Goal: Find specific page/section: Find specific page/section

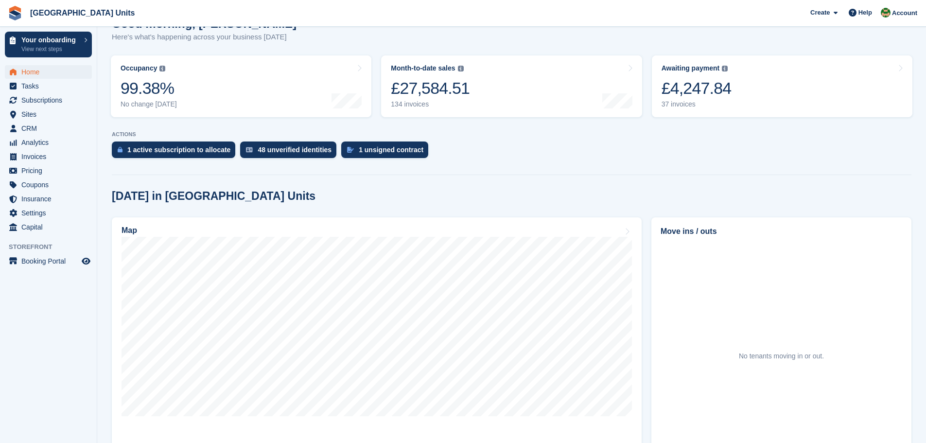
scroll to position [146, 0]
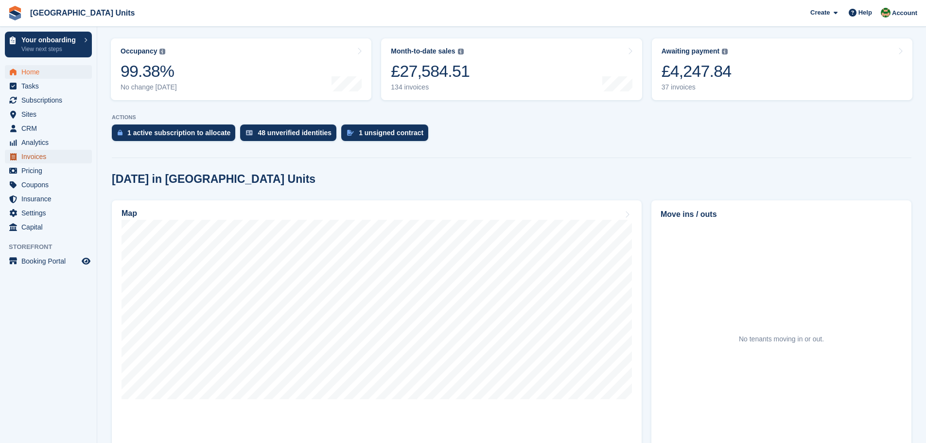
click at [31, 156] on span "Invoices" at bounding box center [50, 157] width 58 height 14
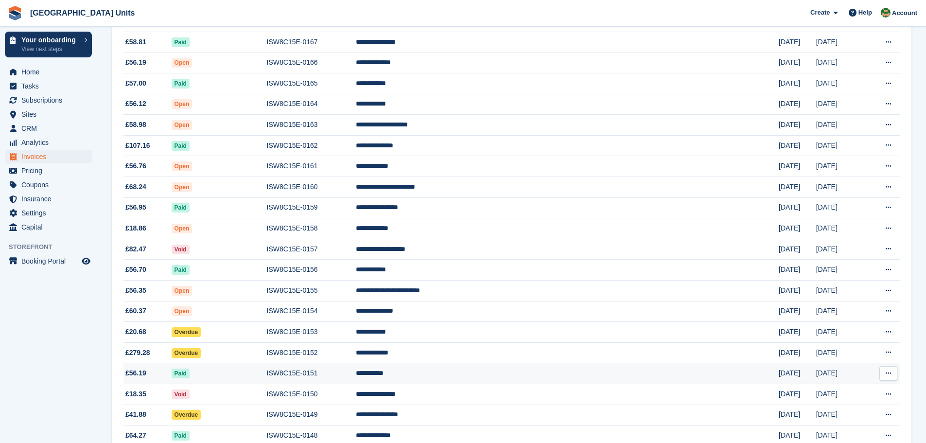
scroll to position [804, 0]
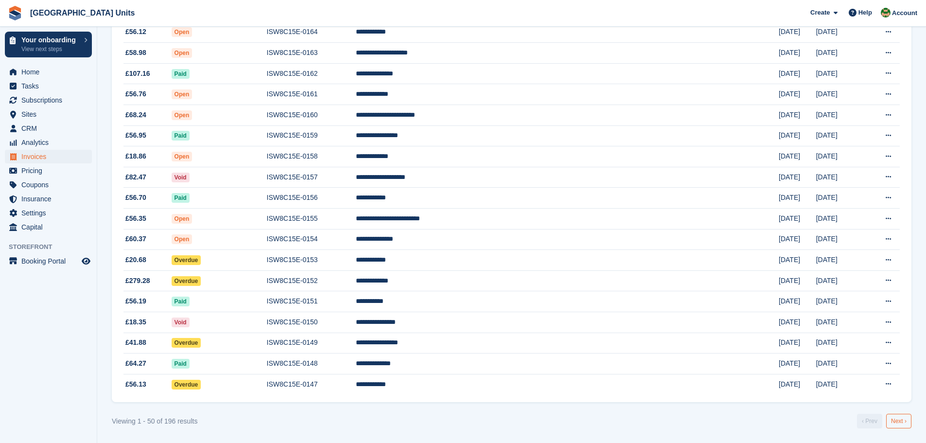
click at [895, 419] on link "Next ›" at bounding box center [898, 421] width 25 height 15
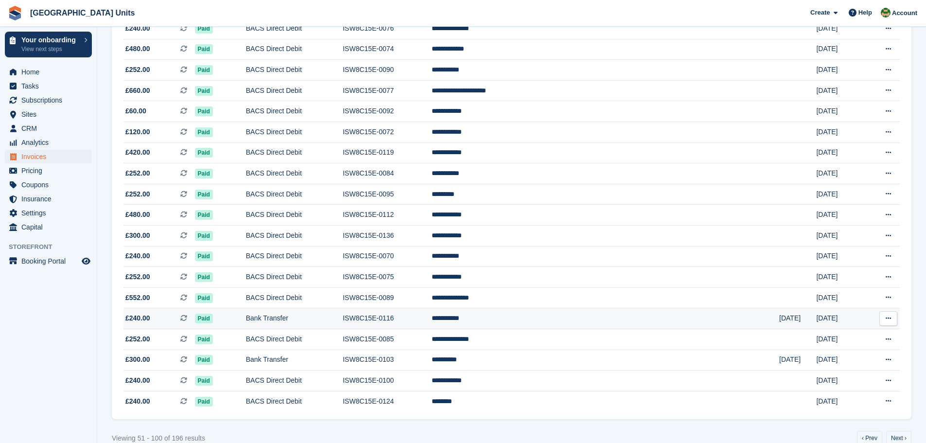
scroll to position [804, 0]
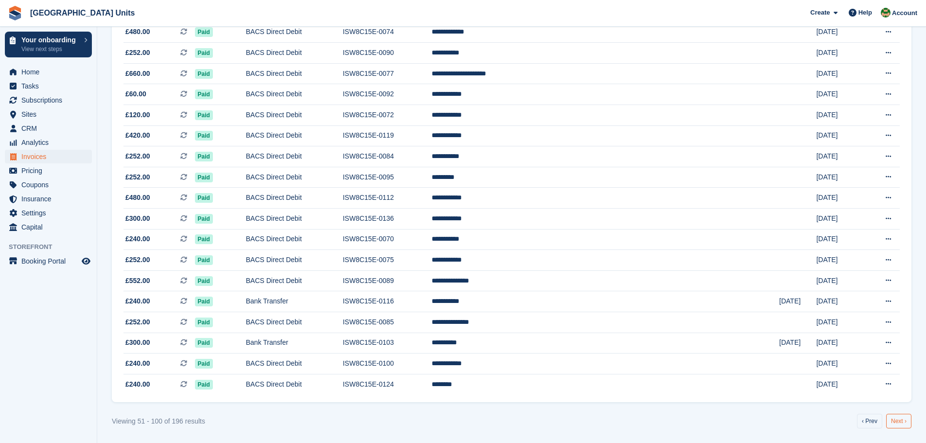
click at [892, 418] on link "Next ›" at bounding box center [898, 421] width 25 height 15
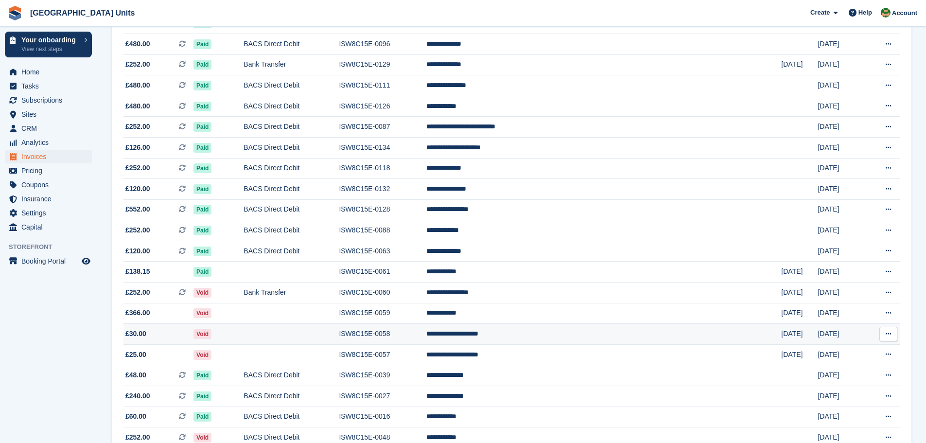
scroll to position [609, 0]
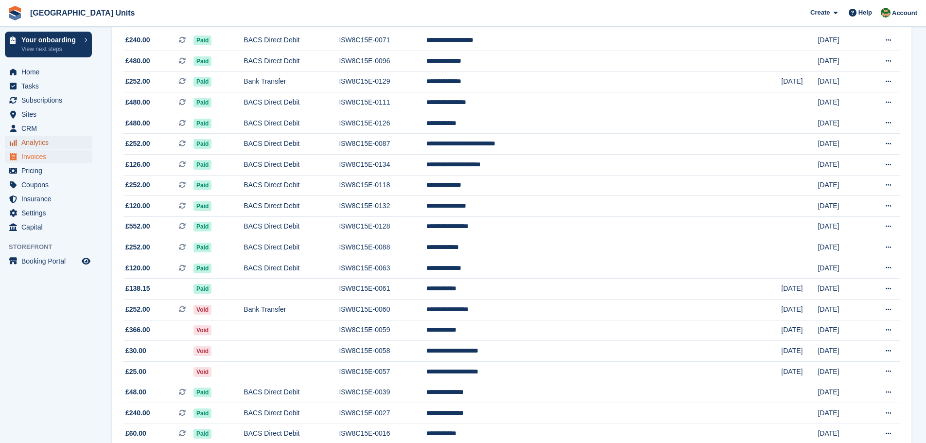
click at [34, 142] on span "Analytics" at bounding box center [50, 143] width 58 height 14
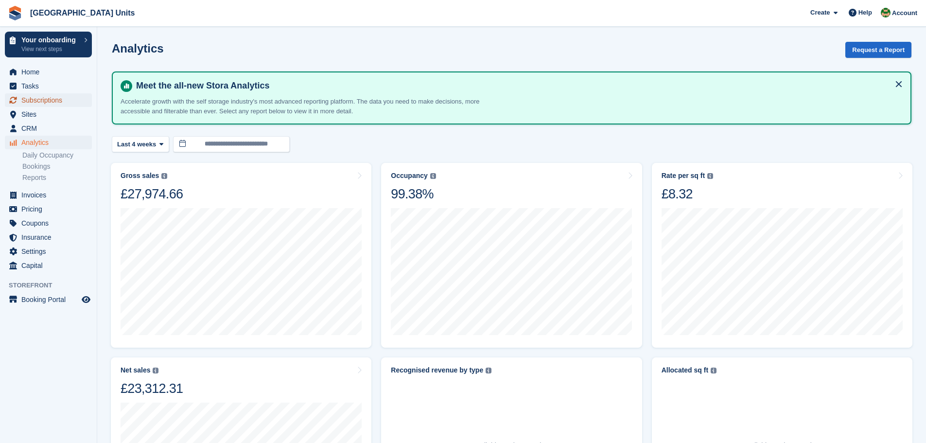
click at [50, 98] on span "Subscriptions" at bounding box center [50, 100] width 58 height 14
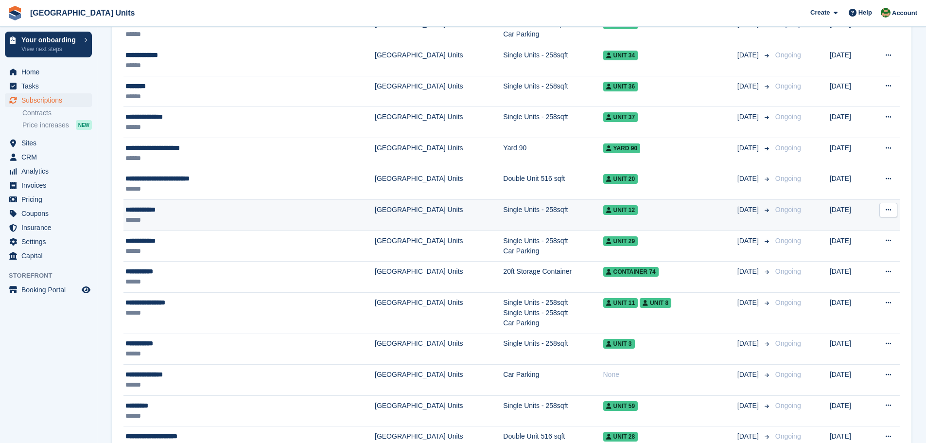
scroll to position [778, 0]
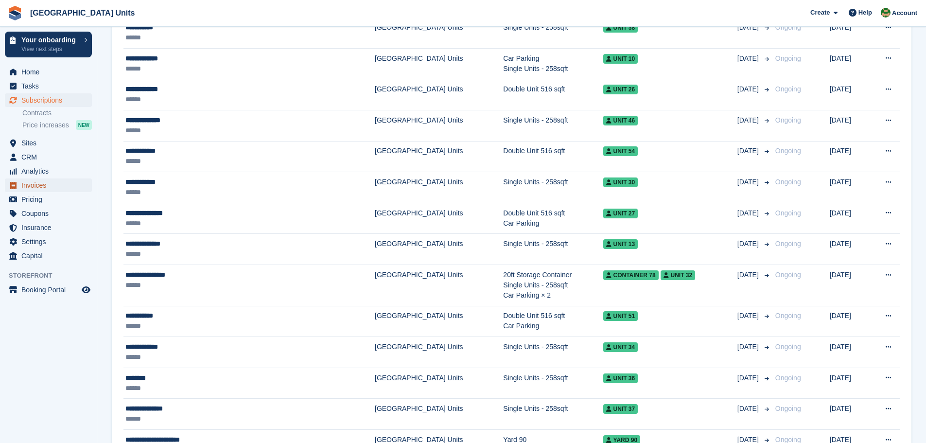
click at [27, 183] on span "Invoices" at bounding box center [50, 185] width 58 height 14
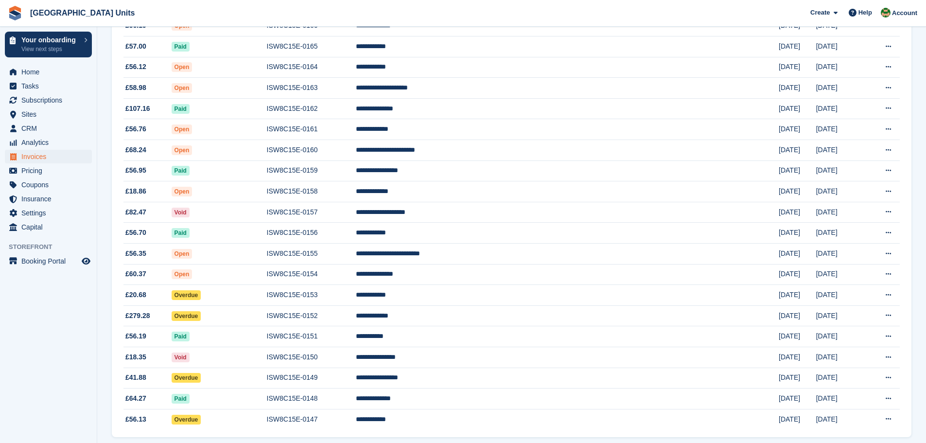
scroll to position [804, 0]
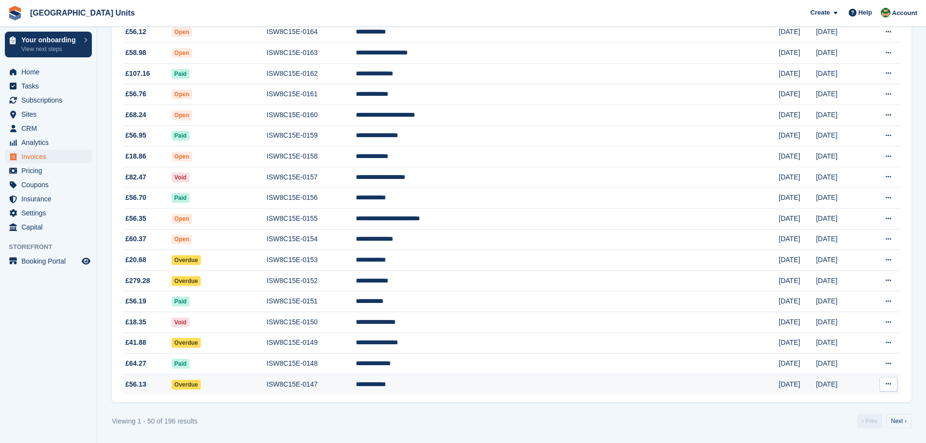
click at [595, 389] on td "**********" at bounding box center [567, 384] width 423 height 20
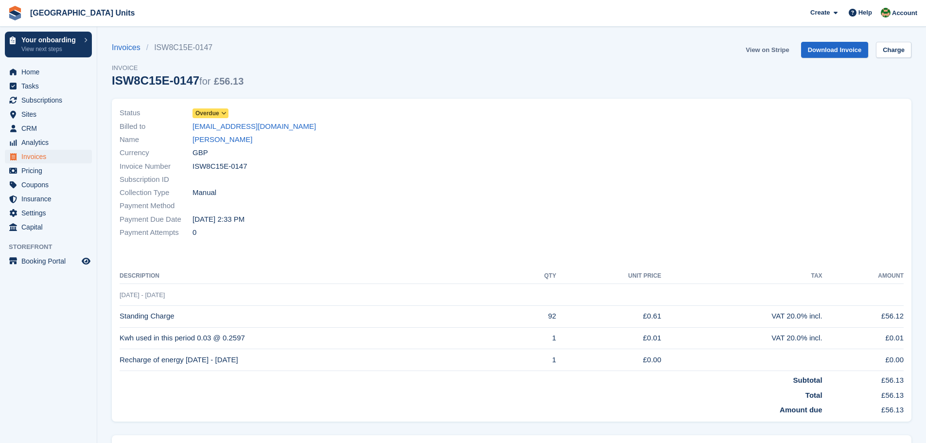
click at [770, 48] on link "View on Stripe" at bounding box center [767, 50] width 51 height 16
